Goal: Find specific page/section: Find specific page/section

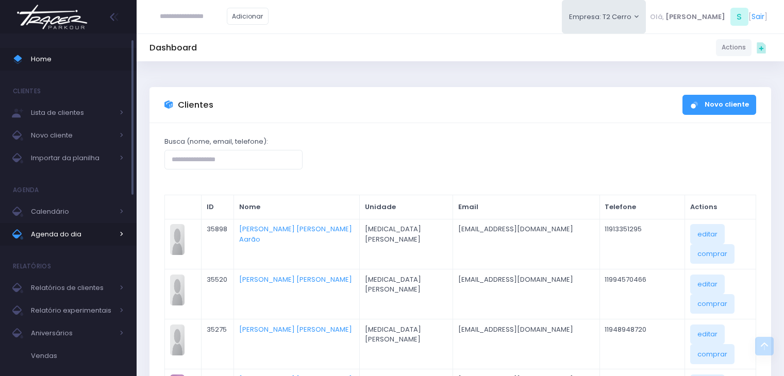
scroll to position [367, 0]
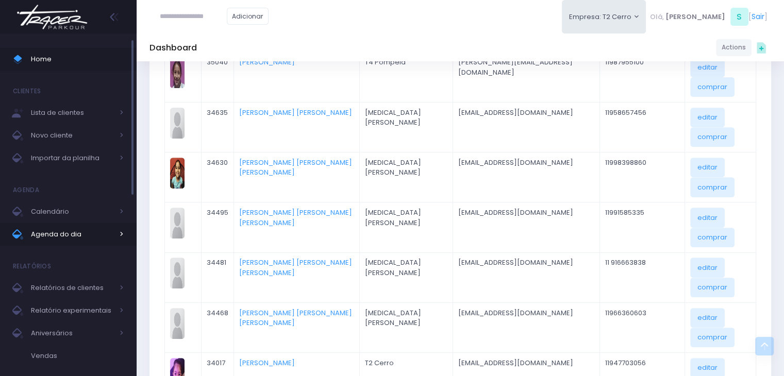
click at [61, 235] on span "Agenda do dia" at bounding box center [72, 234] width 82 height 13
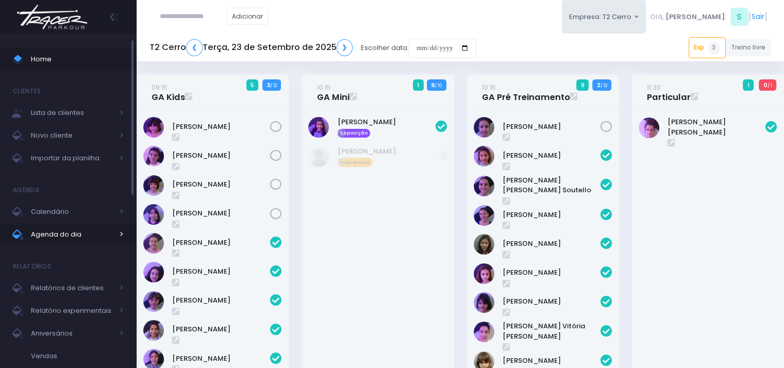
drag, startPoint x: 76, startPoint y: 236, endPoint x: 158, endPoint y: 233, distance: 82.0
click at [76, 235] on span "Agenda do dia" at bounding box center [72, 234] width 82 height 13
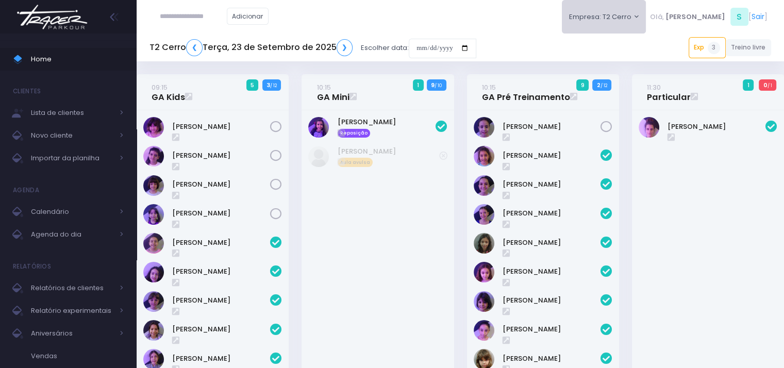
click at [646, 18] on button "Empresa: T2 Cerro" at bounding box center [604, 16] width 85 height 33
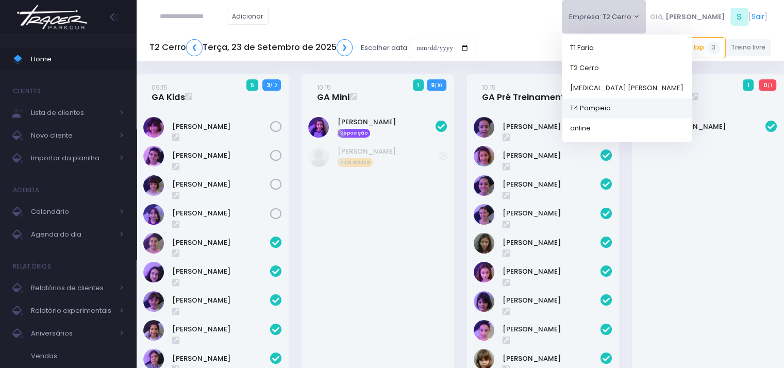
click at [641, 104] on link "T4 Pompeia" at bounding box center [627, 108] width 130 height 20
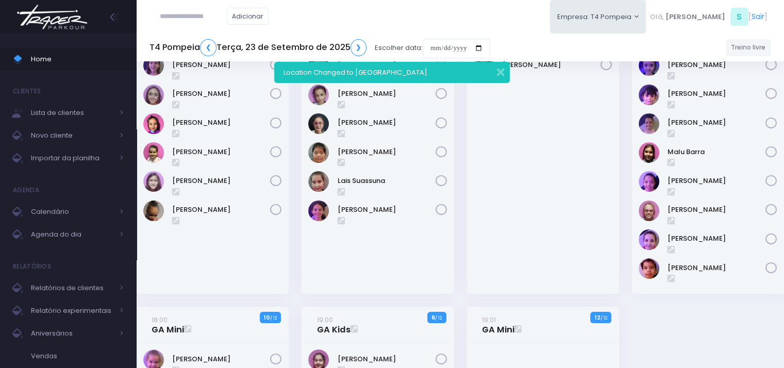
scroll to position [3, 0]
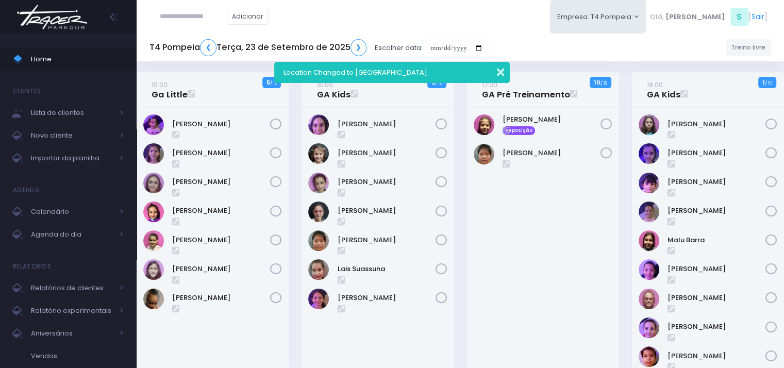
click at [498, 72] on button "button" at bounding box center [493, 71] width 21 height 12
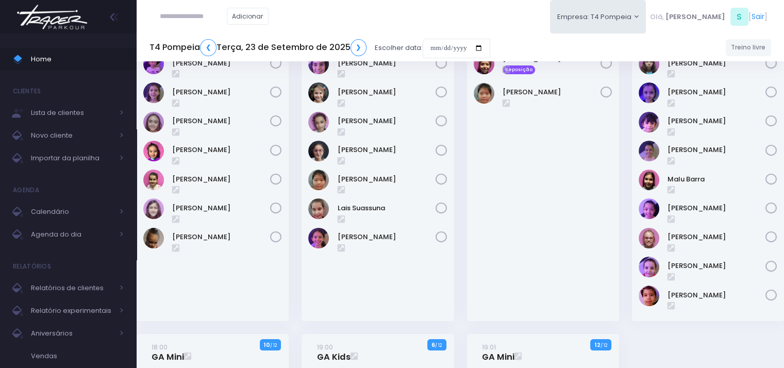
scroll to position [155, 0]
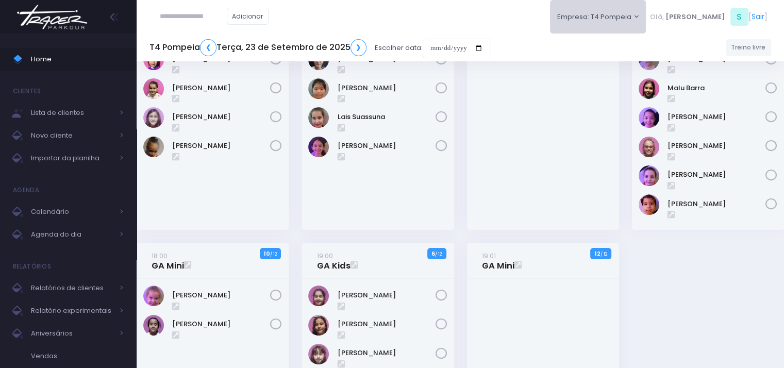
click at [636, 15] on button "Empresa: T4 Pompeia" at bounding box center [598, 16] width 96 height 33
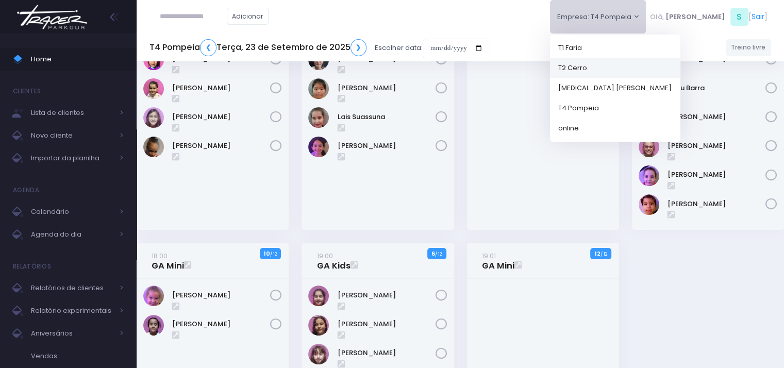
click at [631, 71] on link "T2 Cerro" at bounding box center [615, 68] width 130 height 20
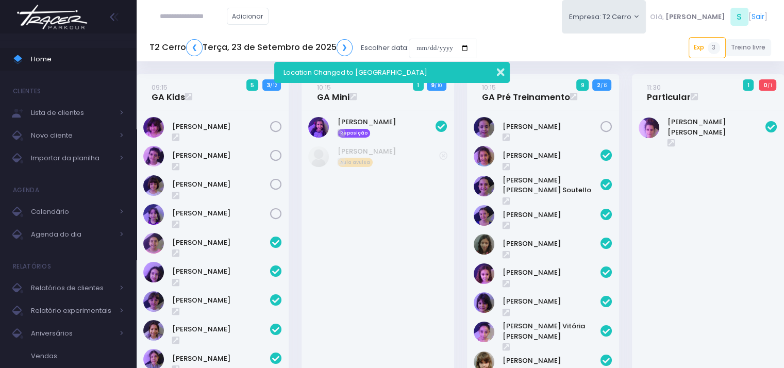
click at [502, 76] on button "button" at bounding box center [493, 71] width 21 height 12
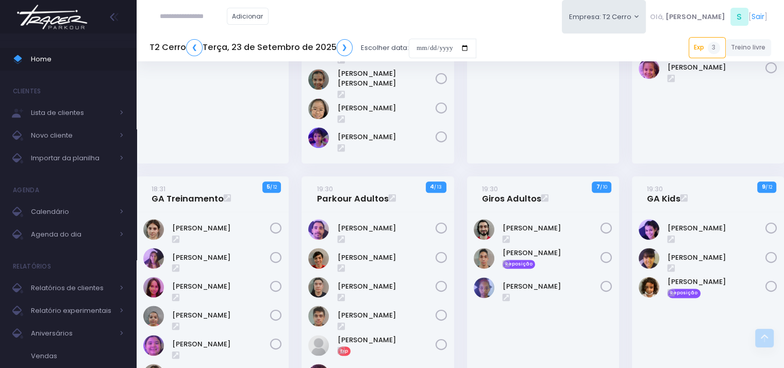
scroll to position [1134, 0]
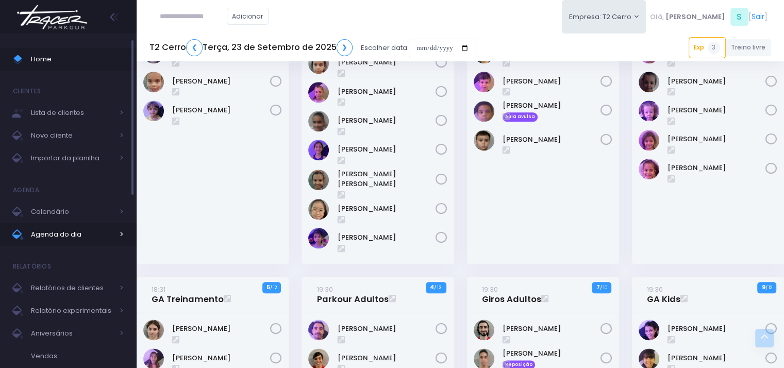
click at [69, 233] on span "Agenda do dia" at bounding box center [72, 234] width 82 height 13
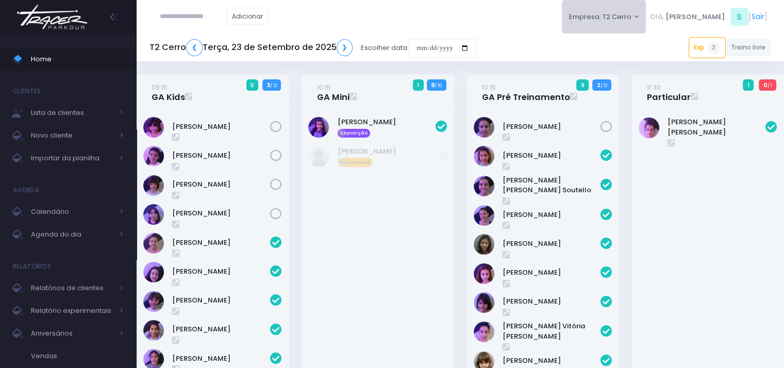
click at [634, 24] on button "Empresa: T2 Cerro" at bounding box center [604, 16] width 85 height 33
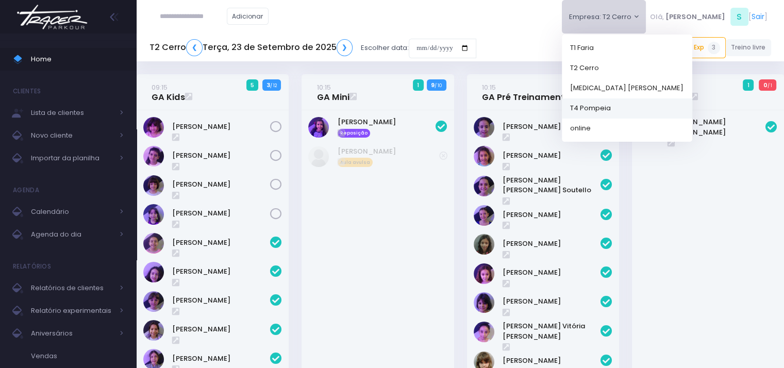
click at [635, 111] on link "T4 Pompeia" at bounding box center [627, 108] width 130 height 20
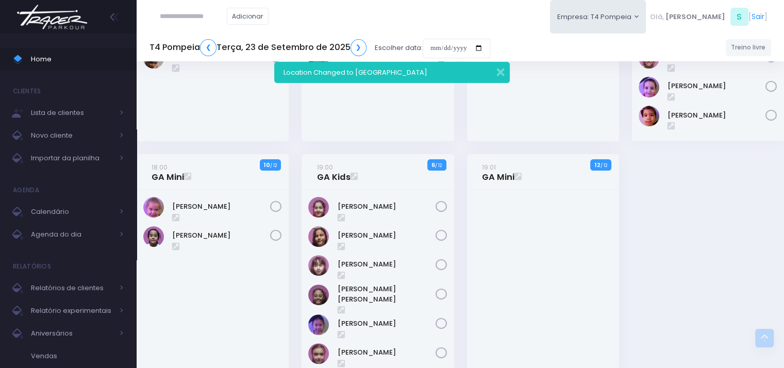
scroll to position [260, 0]
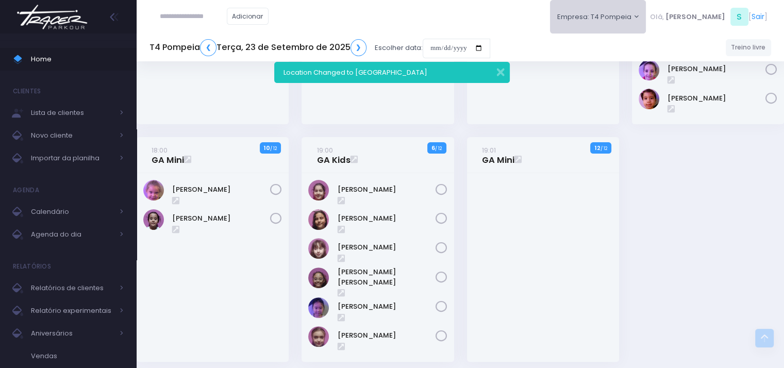
click at [615, 14] on button "Empresa: T4 Pompeia" at bounding box center [598, 16] width 96 height 33
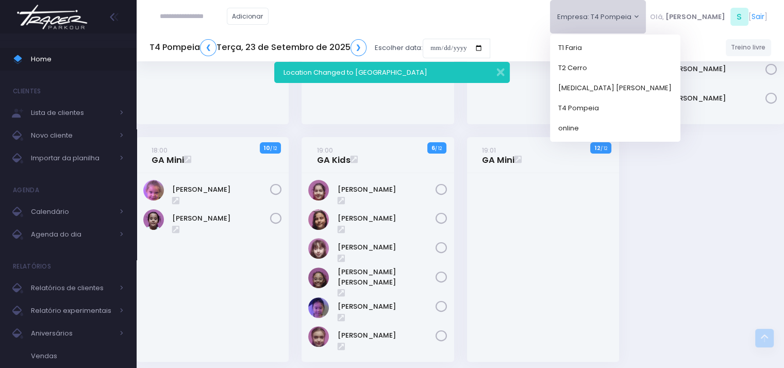
click at [604, 239] on div at bounding box center [543, 267] width 152 height 189
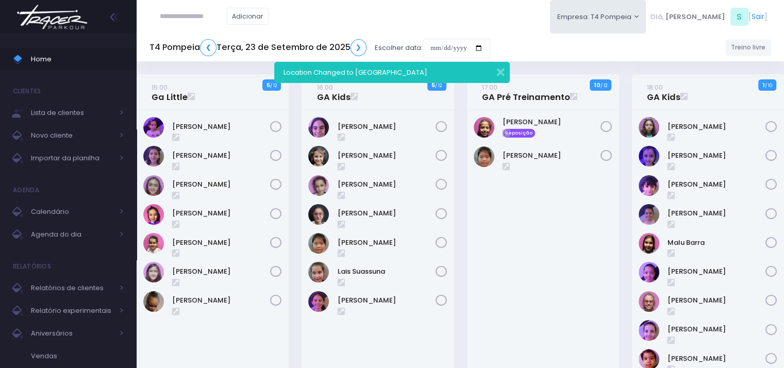
scroll to position [0, 0]
click at [643, 21] on button "Empresa: T4 Pompeia" at bounding box center [598, 16] width 96 height 33
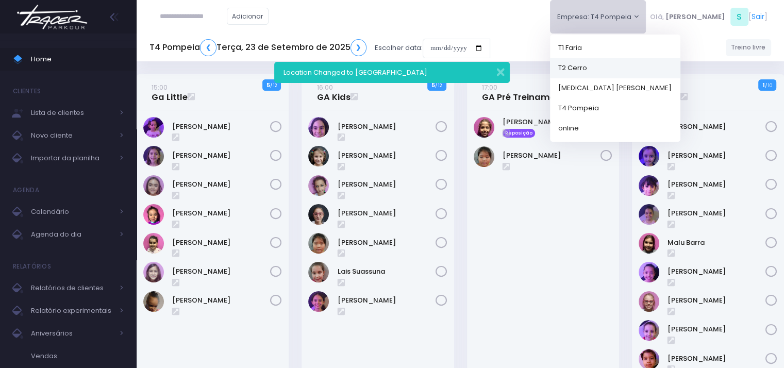
click at [625, 68] on link "T2 Cerro" at bounding box center [615, 68] width 130 height 20
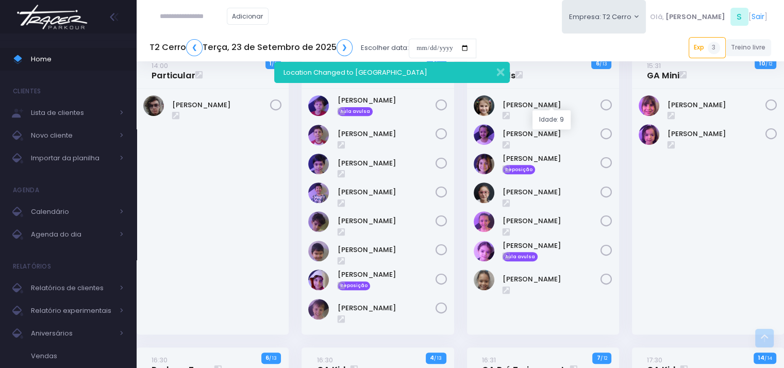
scroll to position [361, 0]
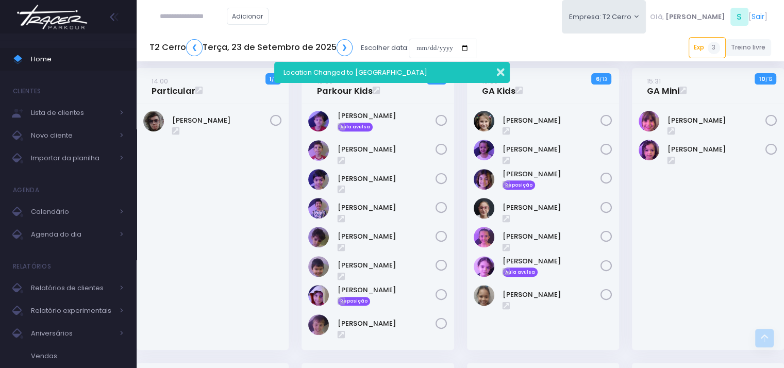
click at [503, 66] on button "button" at bounding box center [493, 71] width 21 height 12
